Goal: Find specific page/section: Find specific page/section

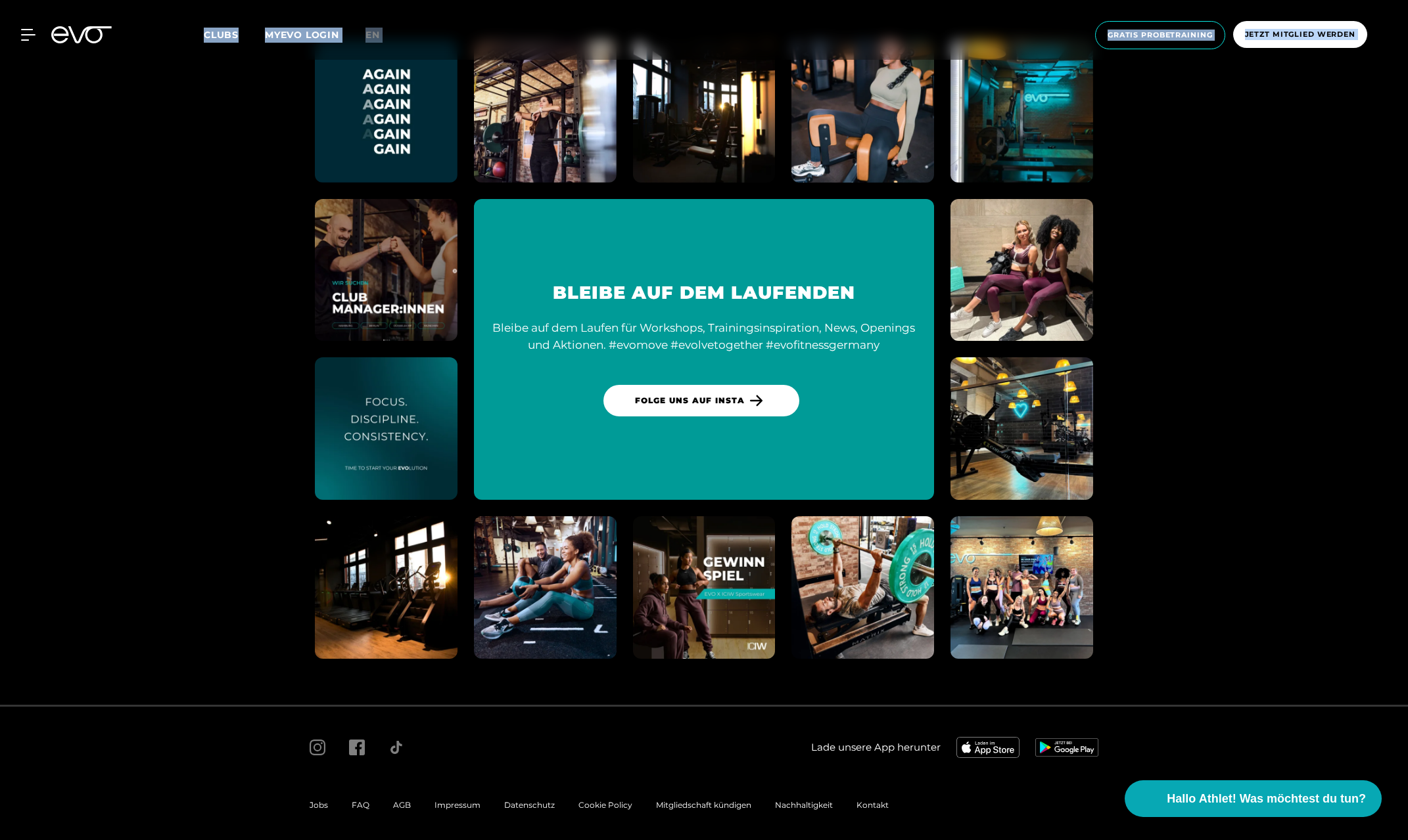
click at [450, 800] on span "Impressum" at bounding box center [457, 805] width 46 height 10
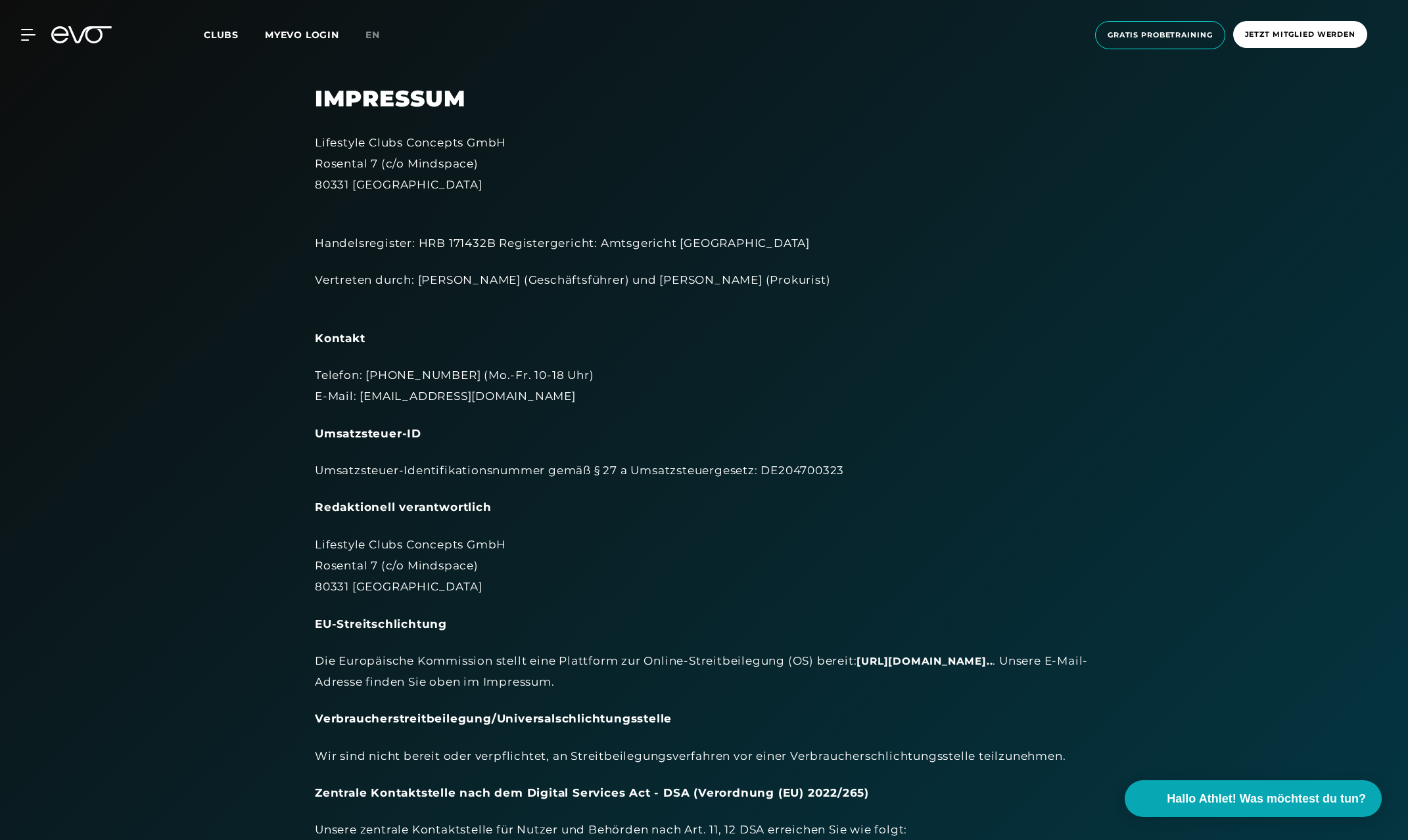
click at [1405, 223] on section "Impressum Lifestyle Clubs Concepts GmbH Rosental 7 (c/o Mindspace) 80331 Münche…" at bounding box center [704, 504] width 1408 height 1009
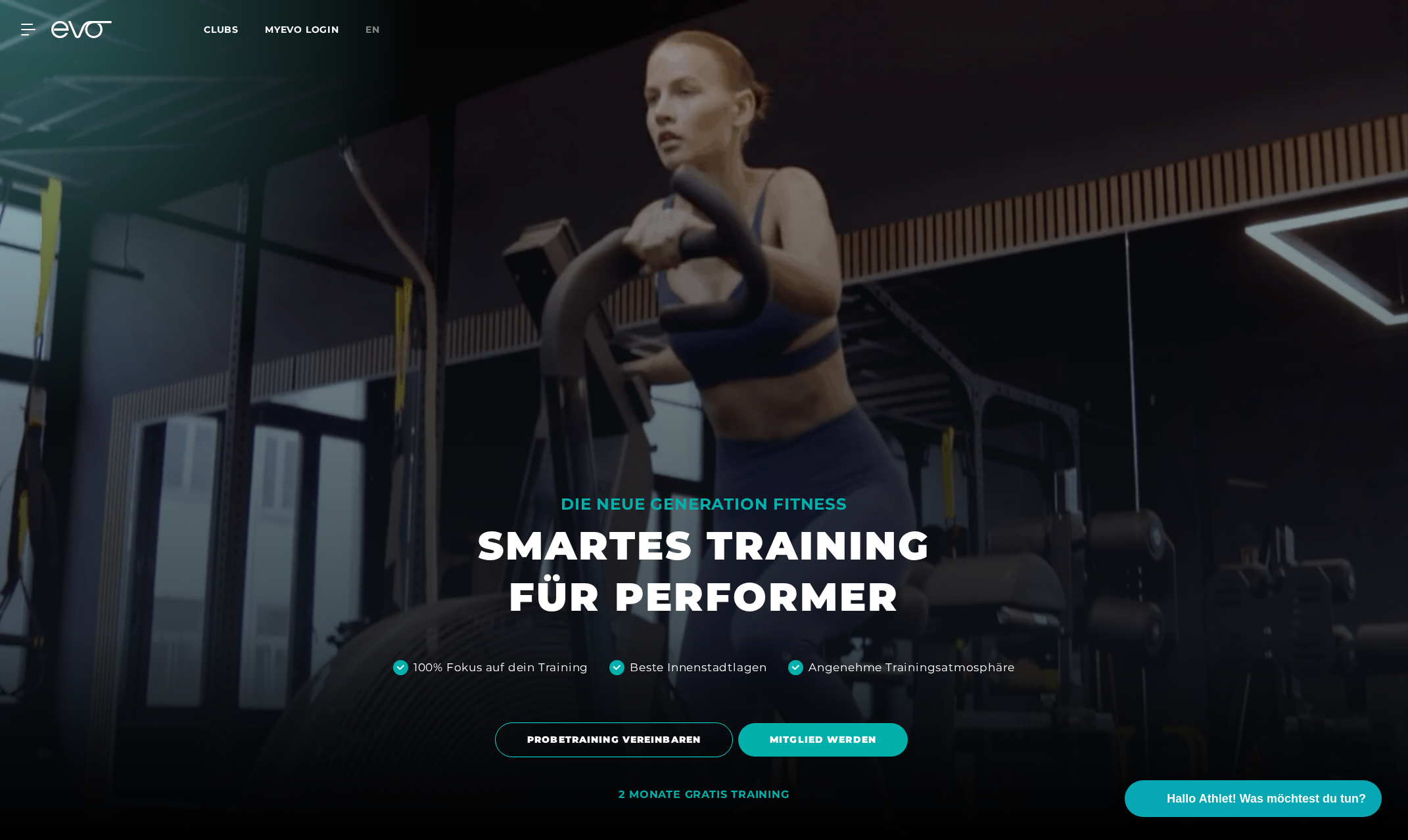
click at [215, 29] on span "Clubs" at bounding box center [221, 30] width 35 height 12
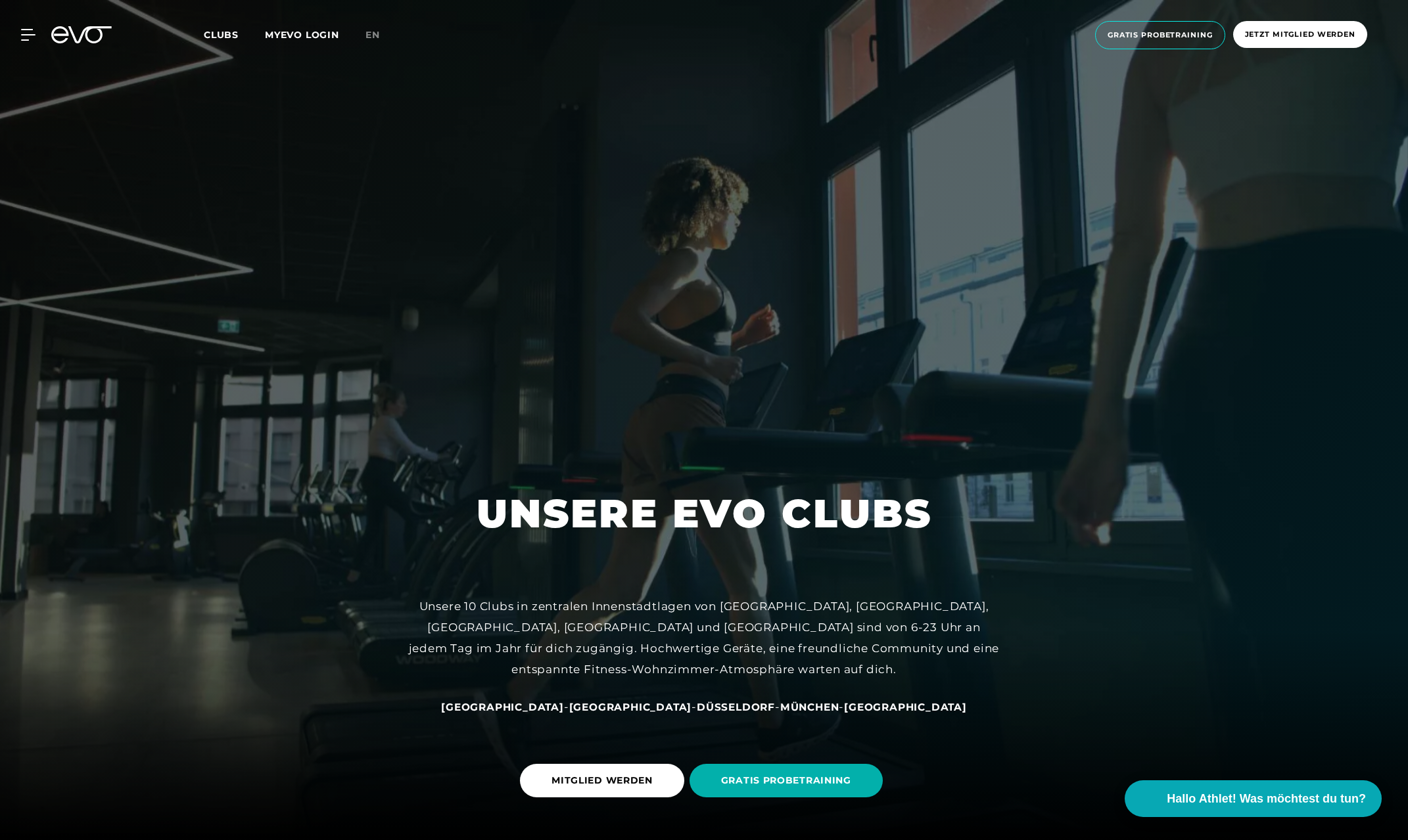
click at [221, 33] on span "Clubs" at bounding box center [221, 35] width 35 height 12
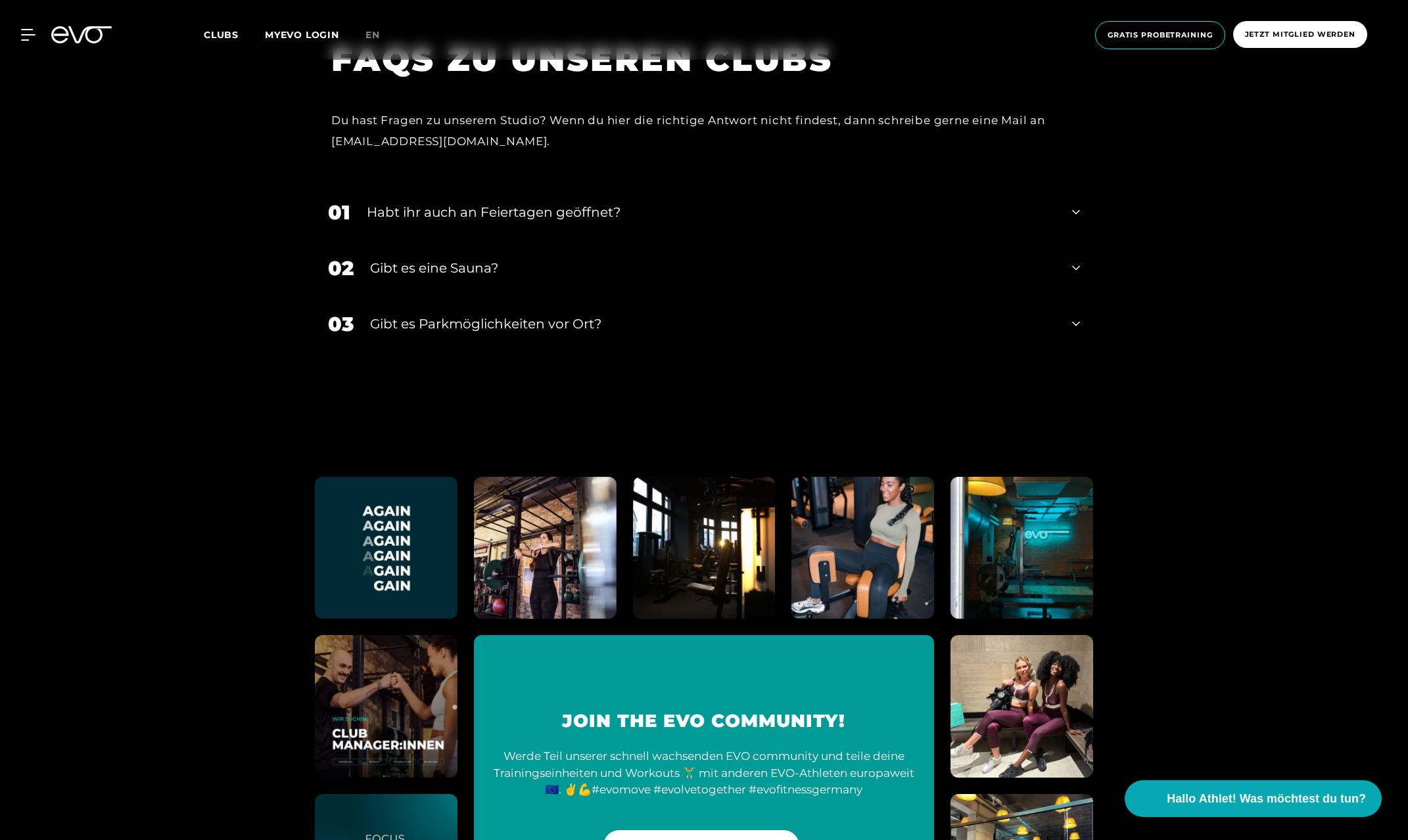
scroll to position [6129, 0]
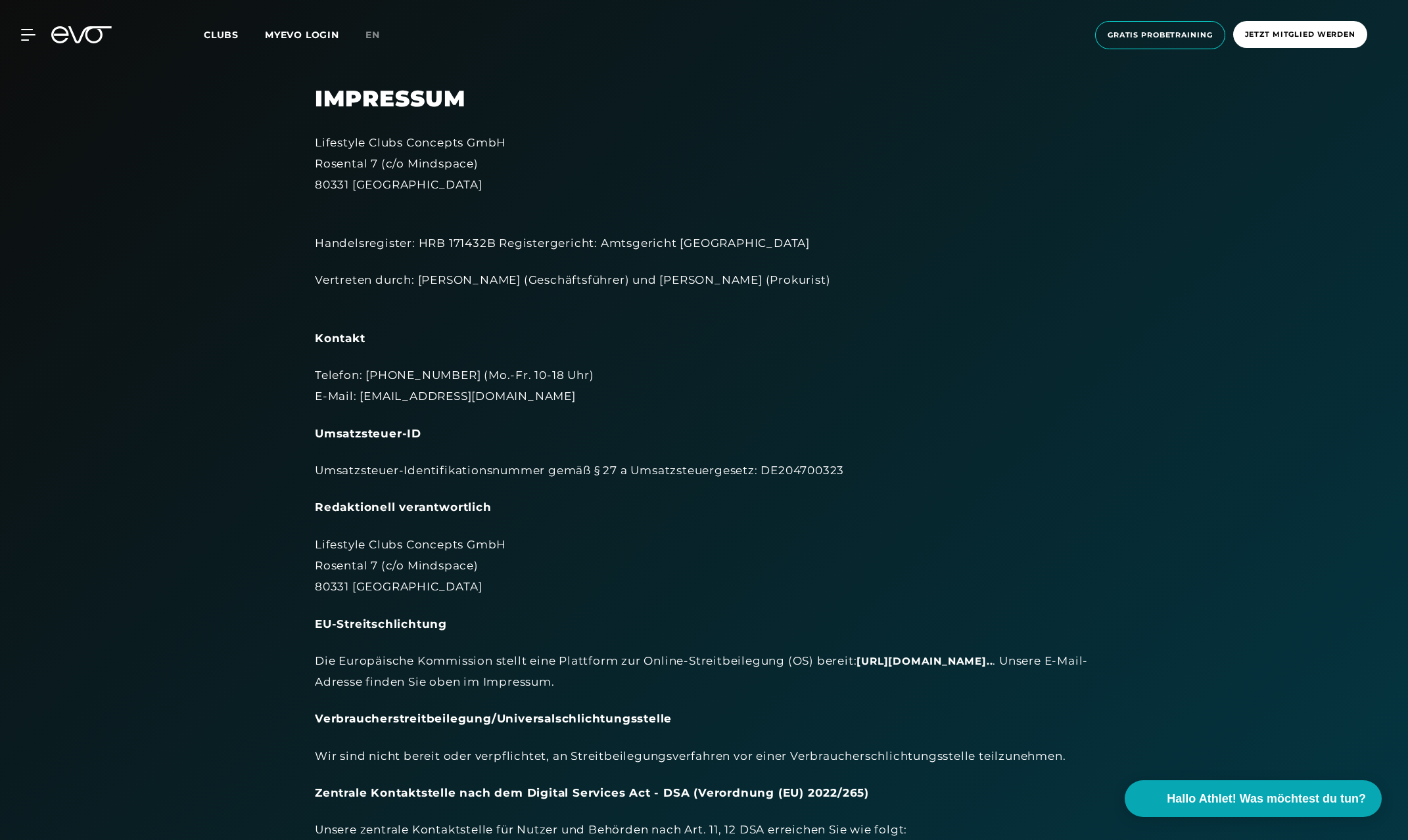
click at [217, 37] on span "Clubs" at bounding box center [221, 35] width 35 height 12
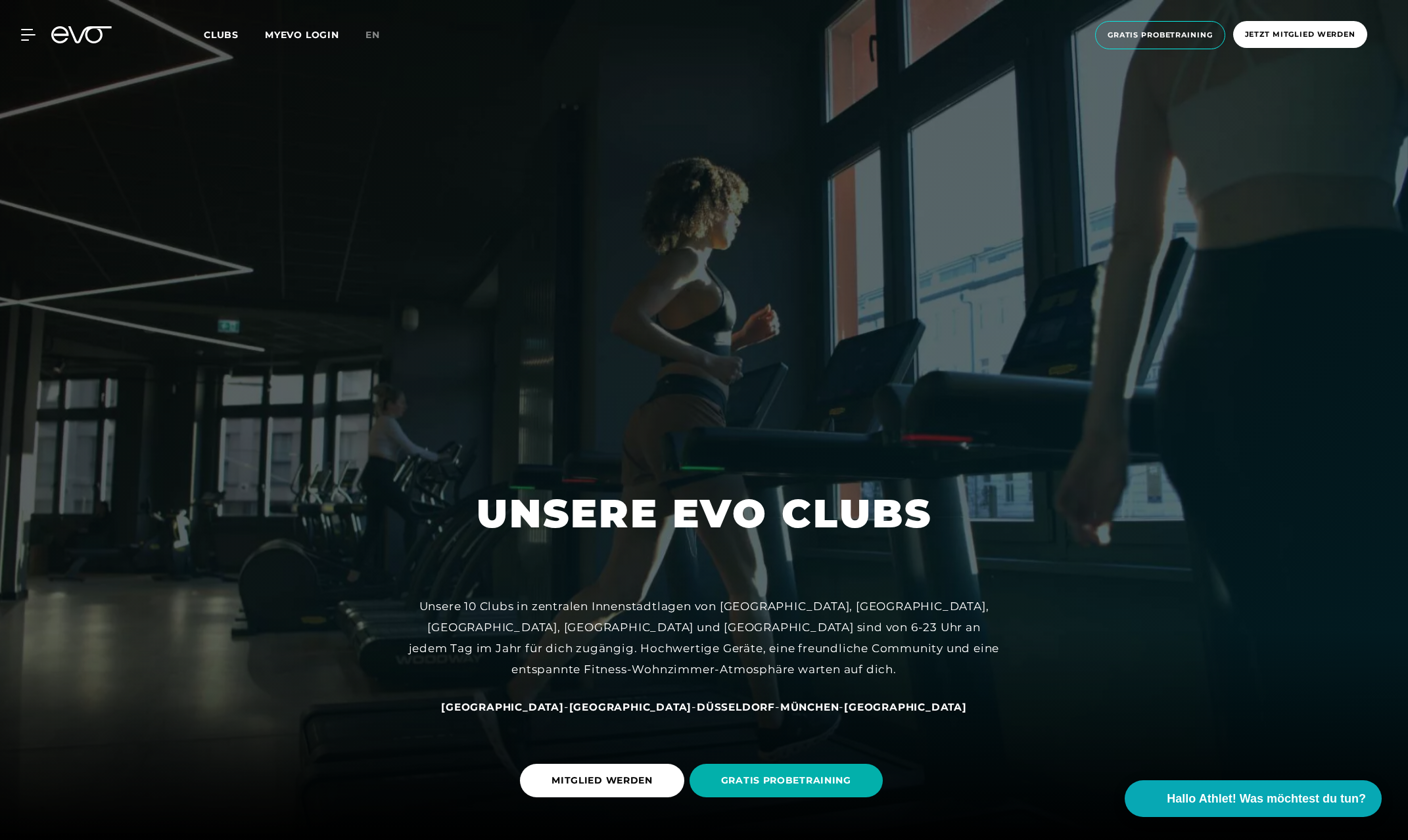
scroll to position [354, 0]
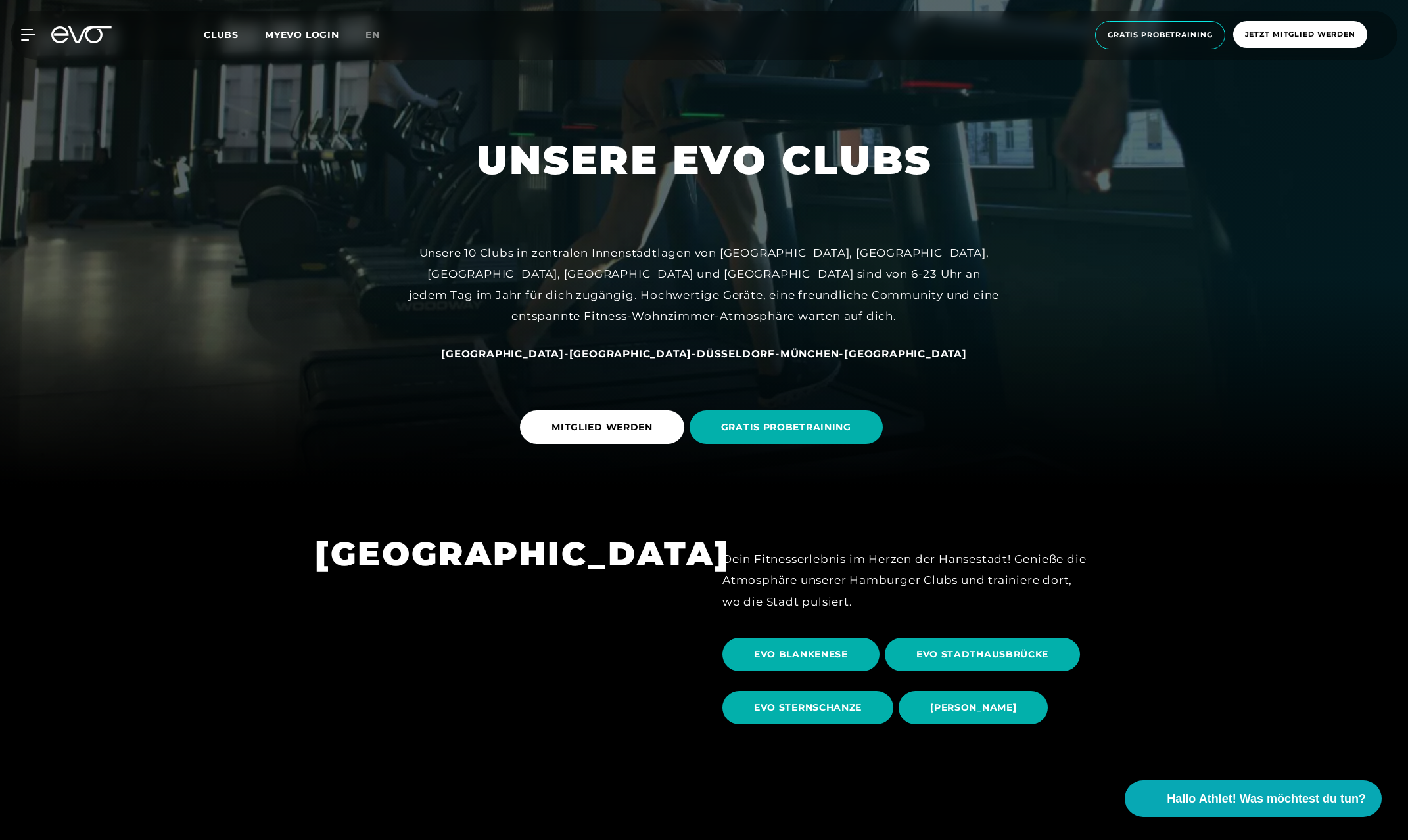
click at [606, 355] on span "[GEOGRAPHIC_DATA]" at bounding box center [630, 354] width 123 height 13
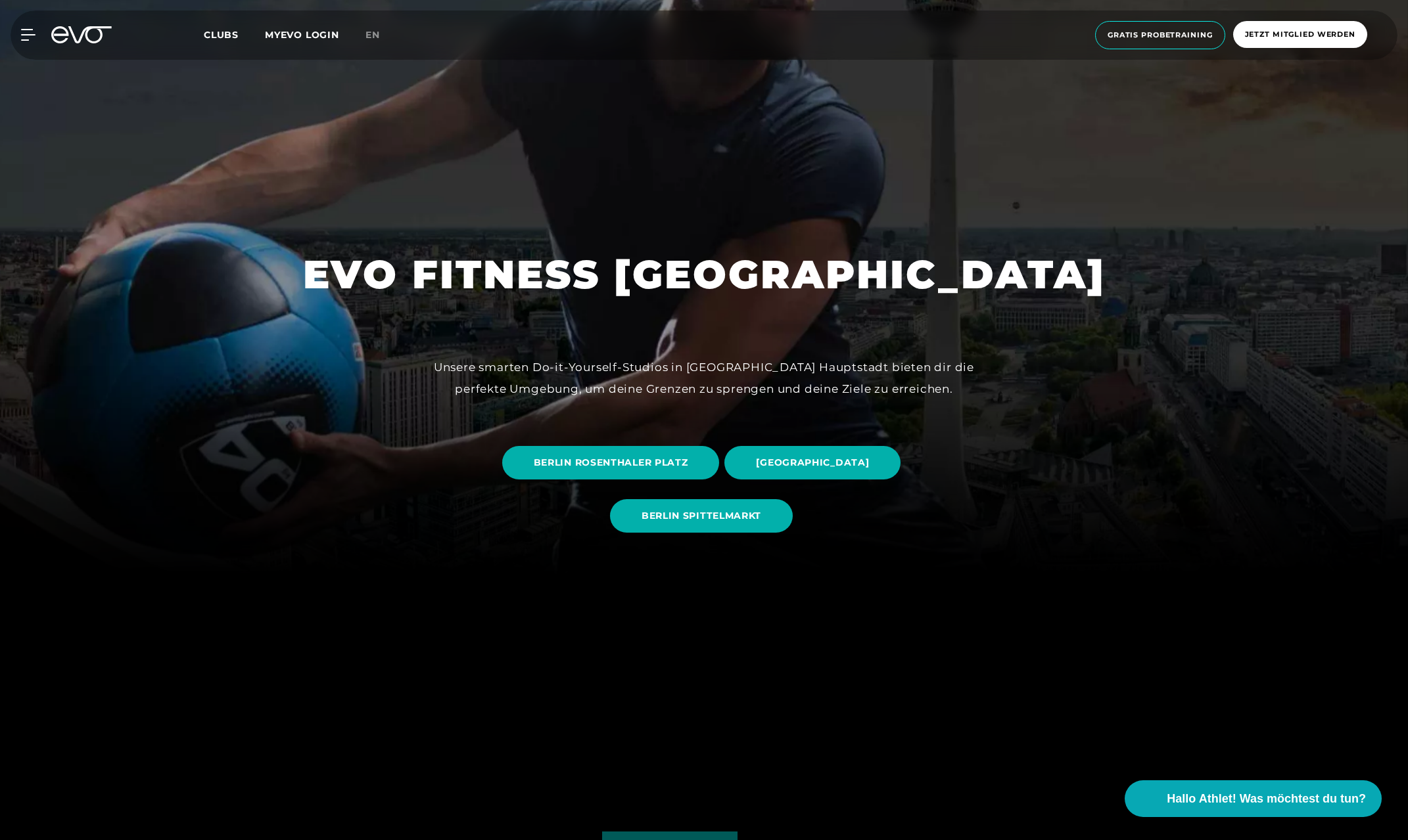
scroll to position [58, 0]
